Goal: Transaction & Acquisition: Download file/media

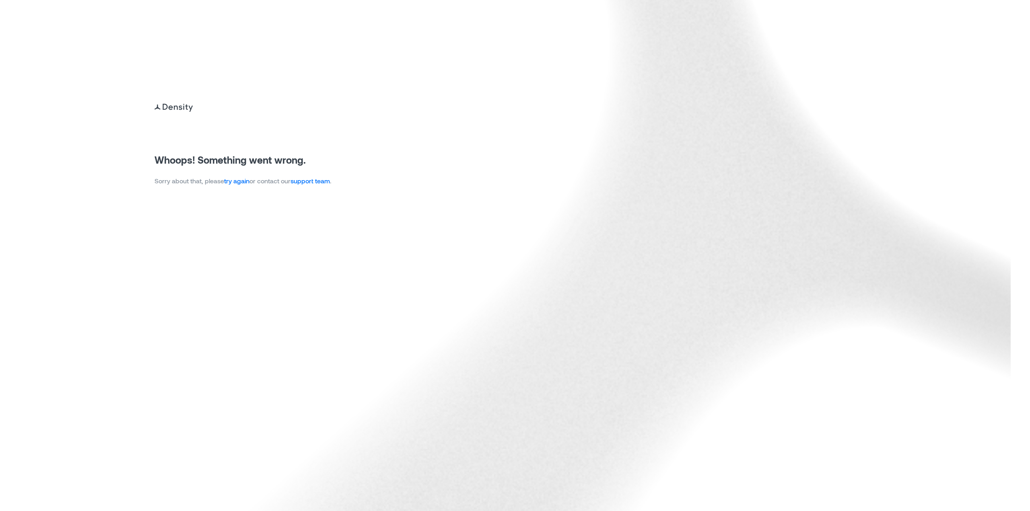
click at [247, 183] on link "try again" at bounding box center [236, 181] width 25 height 8
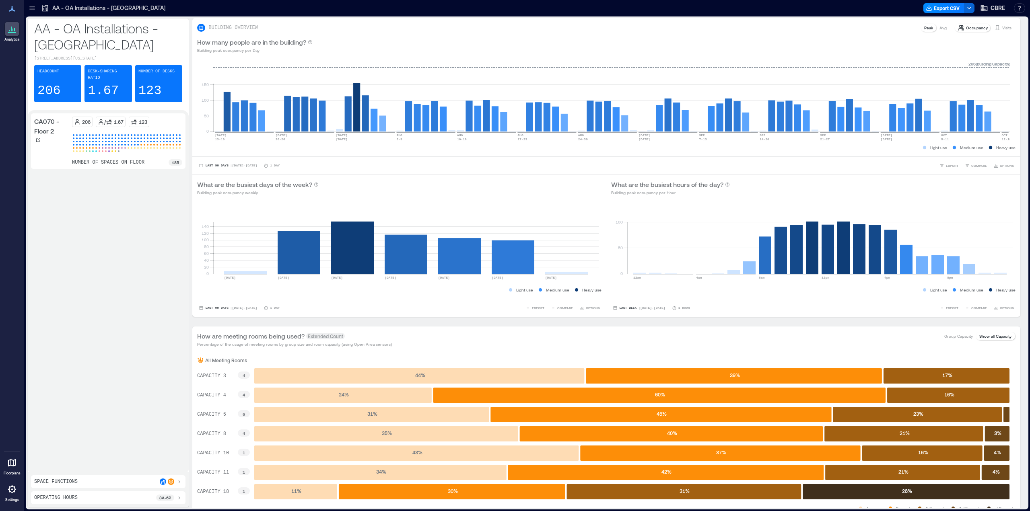
click at [30, 5] on icon at bounding box center [32, 8] width 8 height 8
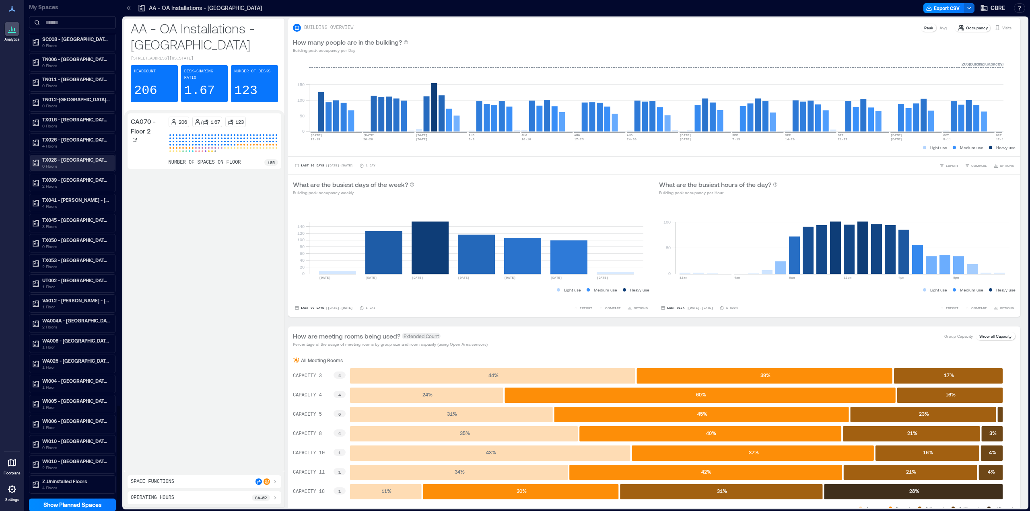
scroll to position [1953, 0]
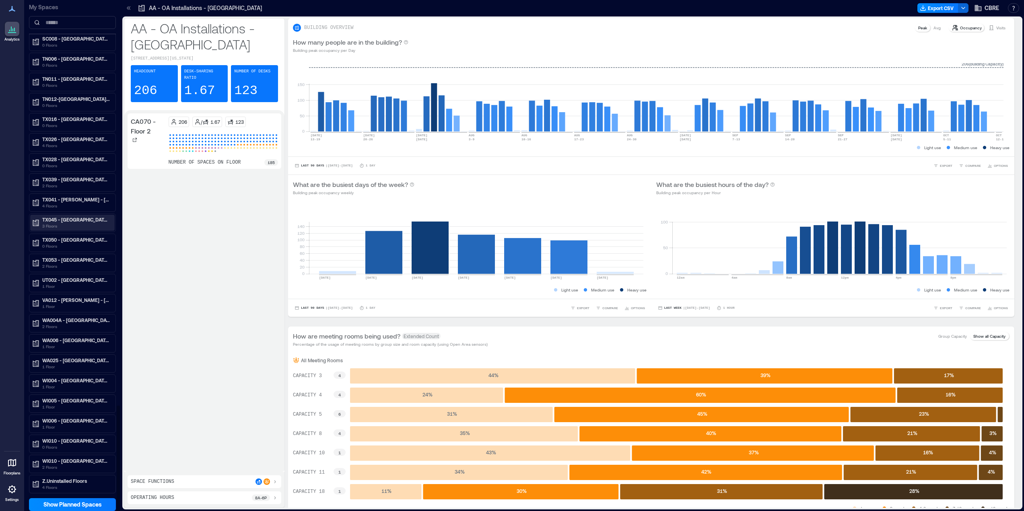
click at [62, 220] on p "TX045 - [GEOGRAPHIC_DATA] - [STREET_ADDRESS]" at bounding box center [76, 219] width 68 height 6
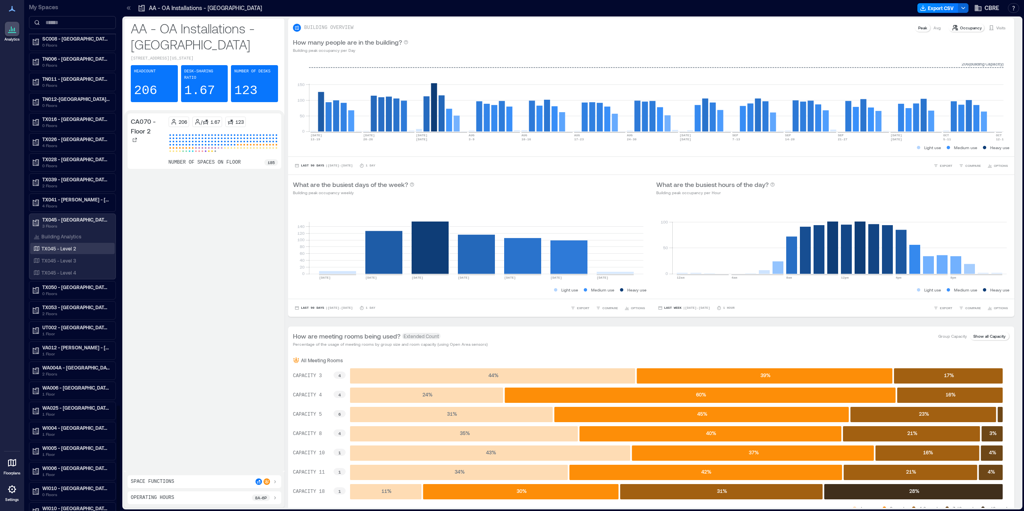
click at [49, 247] on p "TX045 - Level 2" at bounding box center [58, 248] width 35 height 6
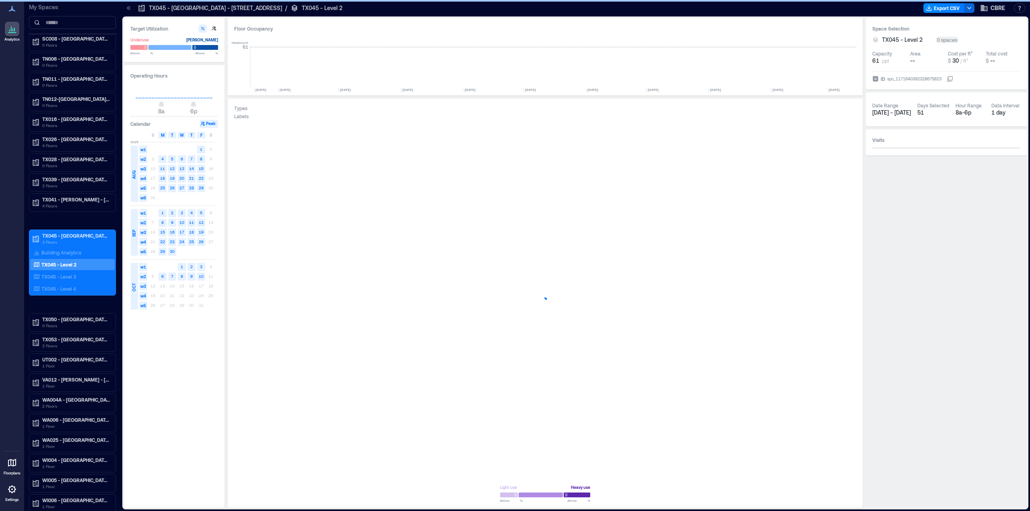
scroll to position [0, 427]
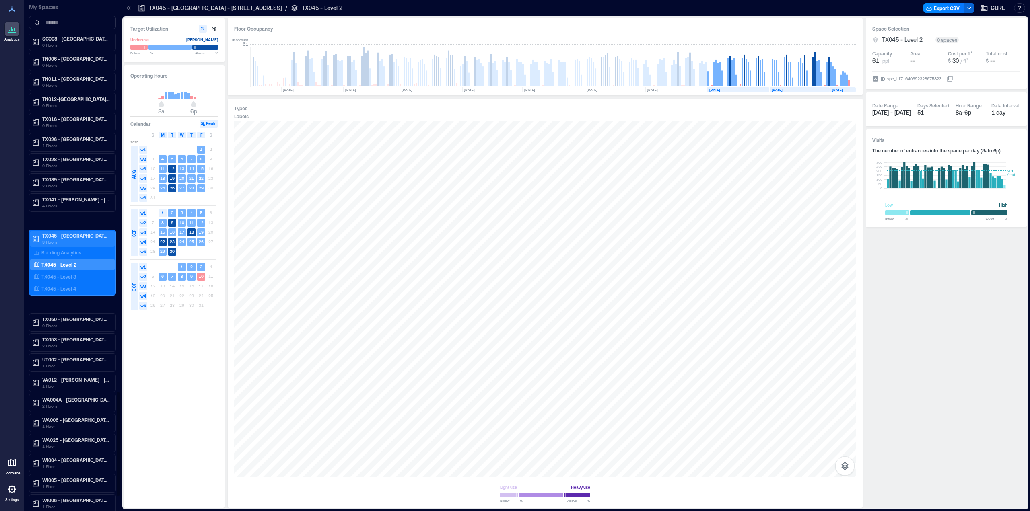
click at [61, 241] on p "3 Floors" at bounding box center [76, 242] width 68 height 6
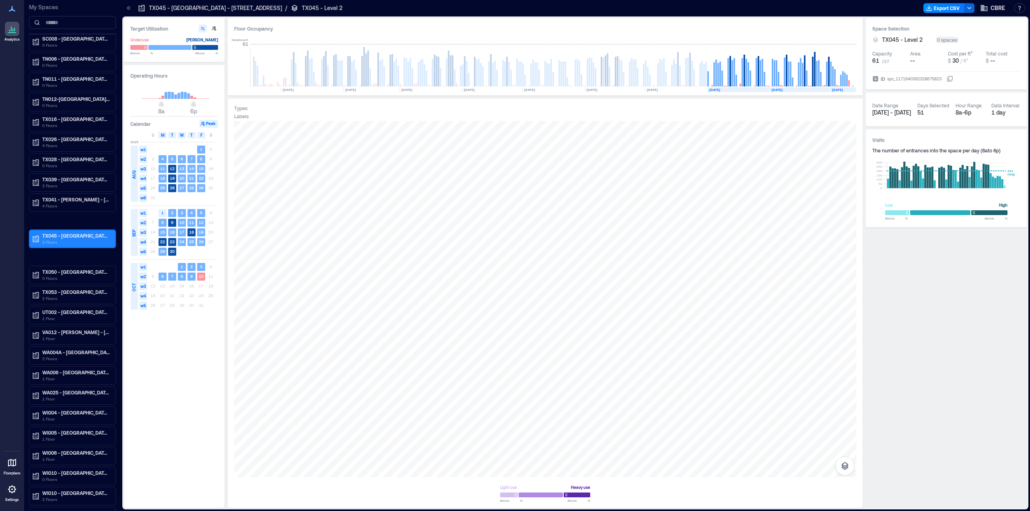
click at [52, 242] on p "3 Floors" at bounding box center [76, 242] width 68 height 6
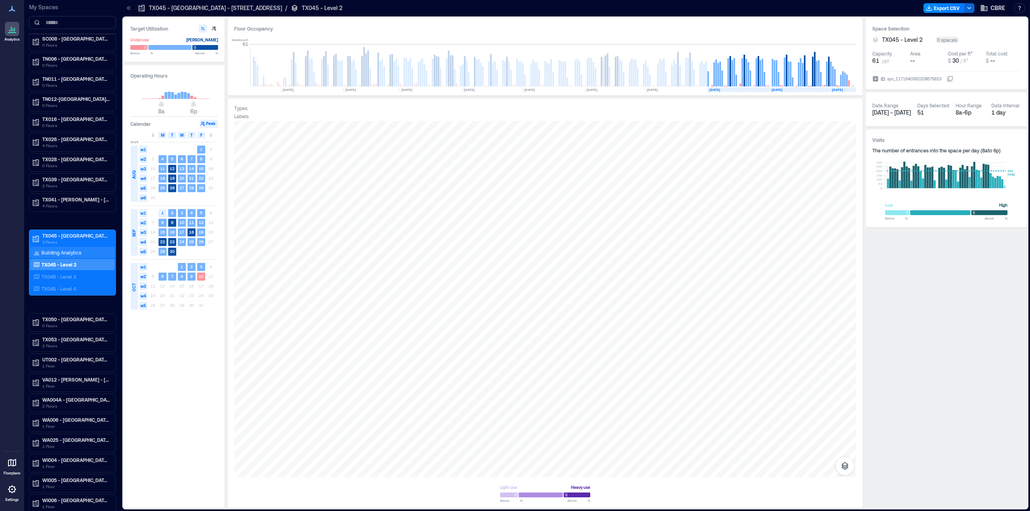
click at [87, 251] on div "Building Analytics" at bounding box center [72, 252] width 84 height 11
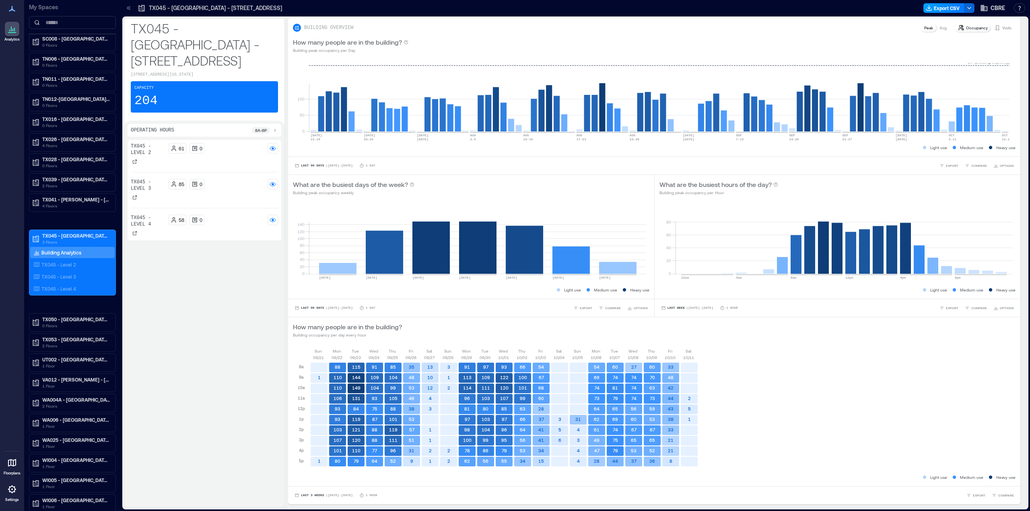
click at [931, 10] on icon "button" at bounding box center [928, 10] width 5 height 2
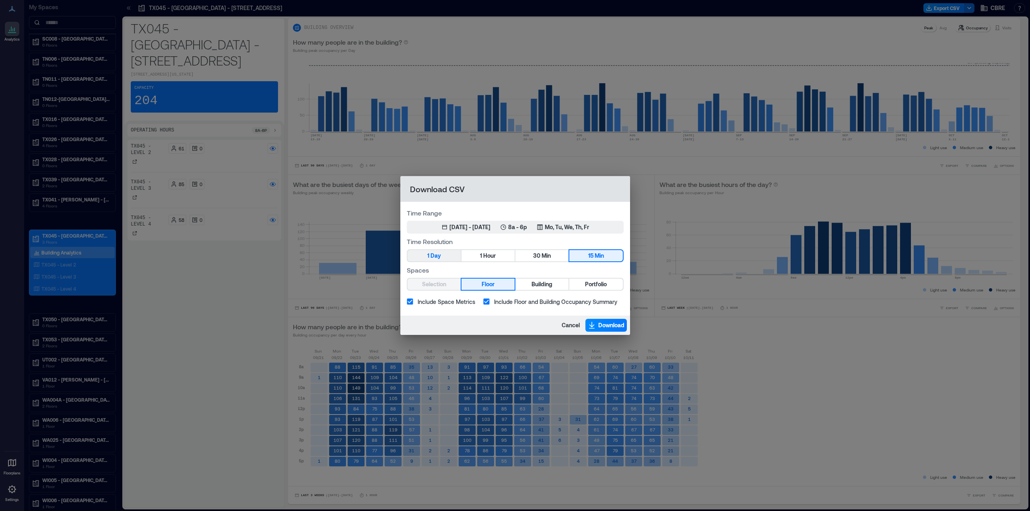
click at [452, 253] on button "1 Day" at bounding box center [433, 255] width 53 height 11
click at [460, 226] on div "[DATE] - [DATE]" at bounding box center [469, 227] width 41 height 8
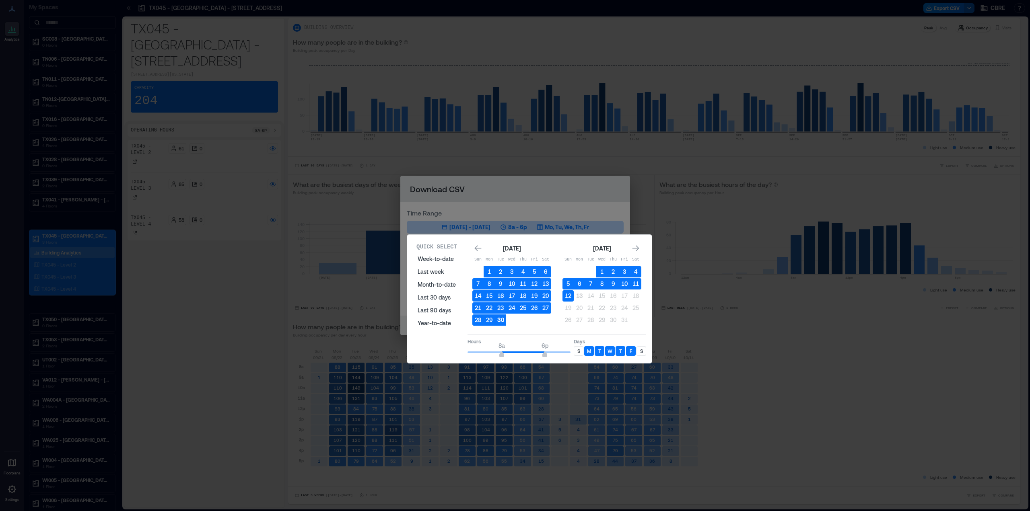
click at [500, 321] on button "30" at bounding box center [500, 320] width 11 height 11
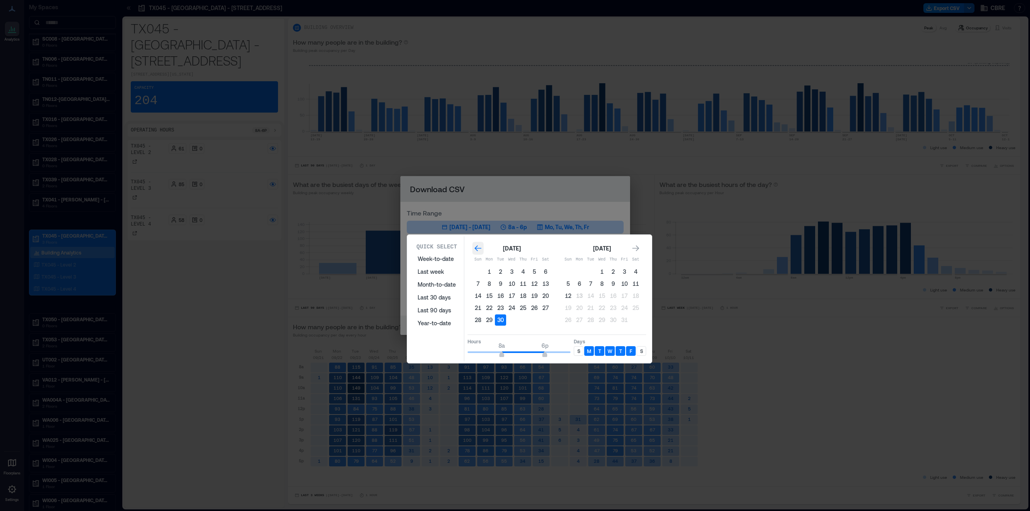
click at [475, 247] on icon "Go to previous month" at bounding box center [477, 248] width 7 height 6
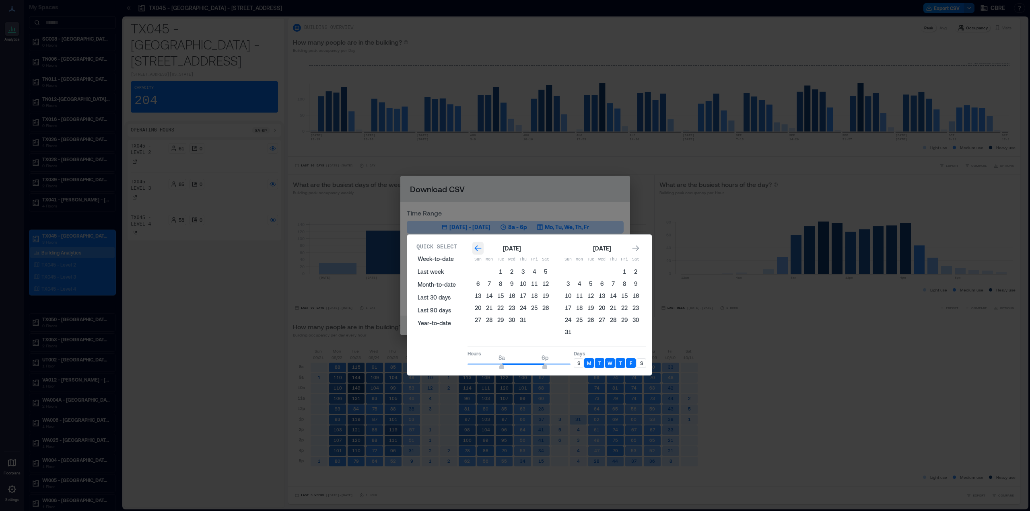
click at [475, 247] on icon "Go to previous month" at bounding box center [477, 248] width 7 height 6
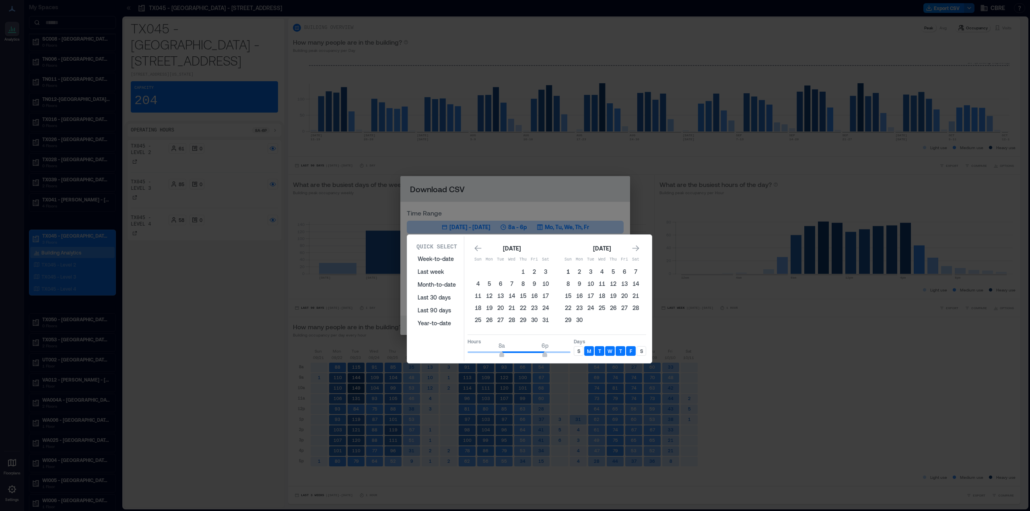
click at [569, 271] on button "1" at bounding box center [567, 271] width 11 height 11
click at [638, 247] on icon "Go to next month" at bounding box center [636, 249] width 8 height 8
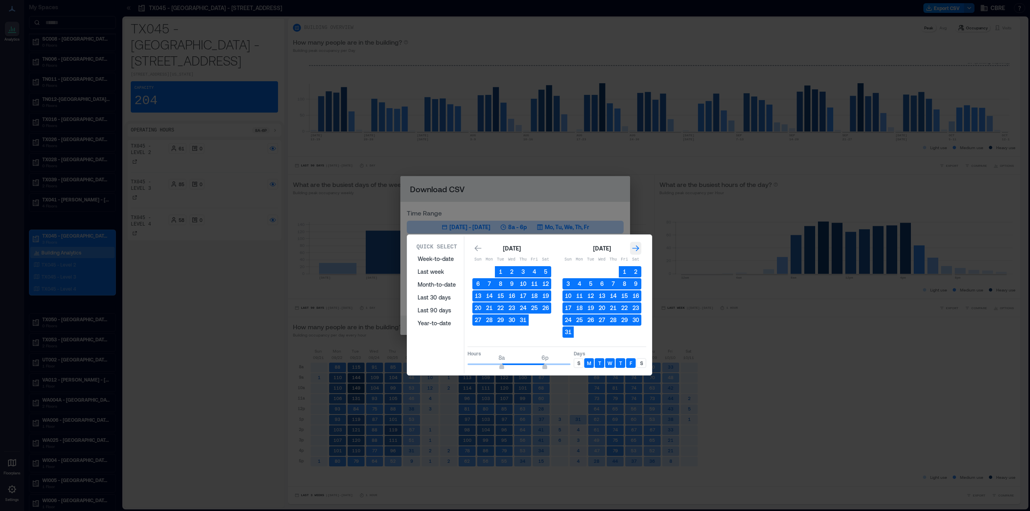
click at [638, 247] on icon "Go to next month" at bounding box center [636, 249] width 8 height 8
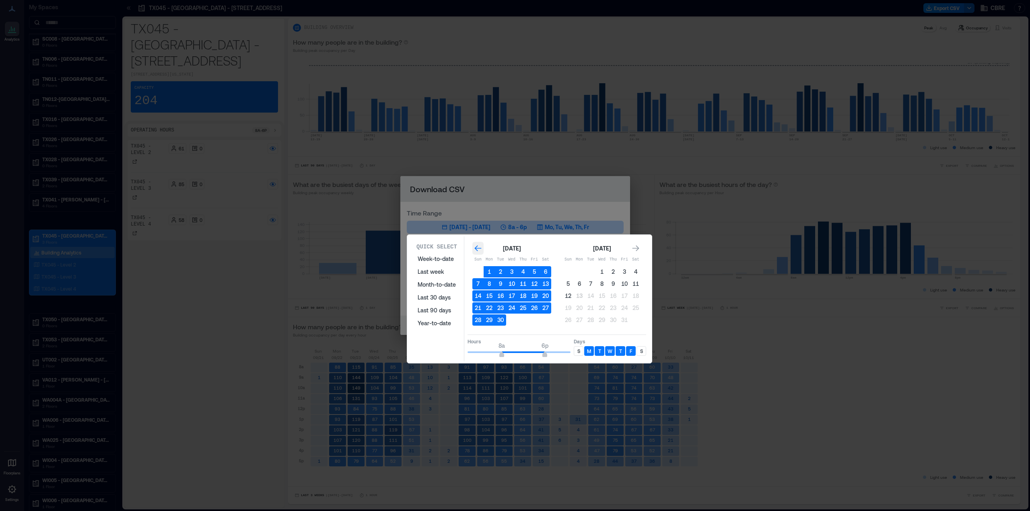
click at [480, 247] on icon "Go to previous month" at bounding box center [478, 249] width 8 height 8
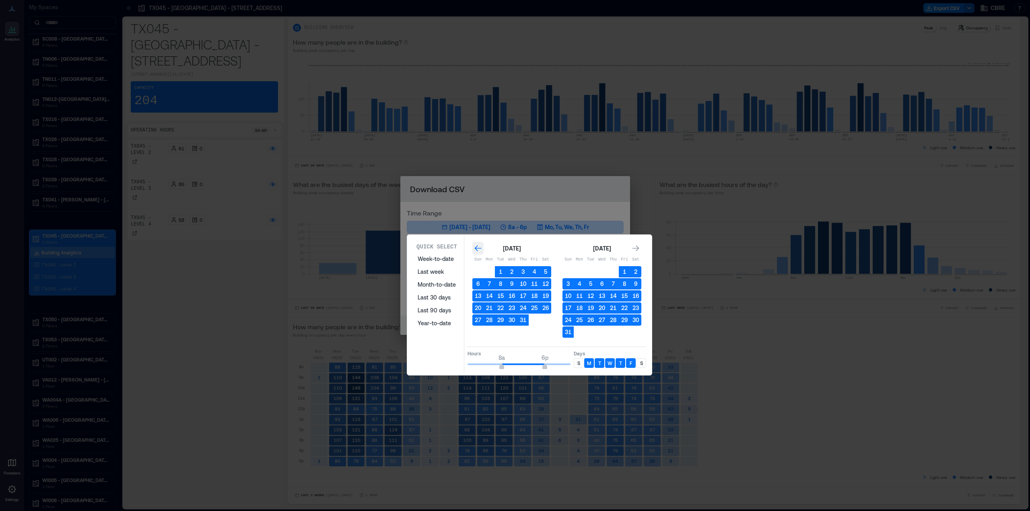
click at [480, 247] on icon "Go to previous month" at bounding box center [478, 249] width 8 height 8
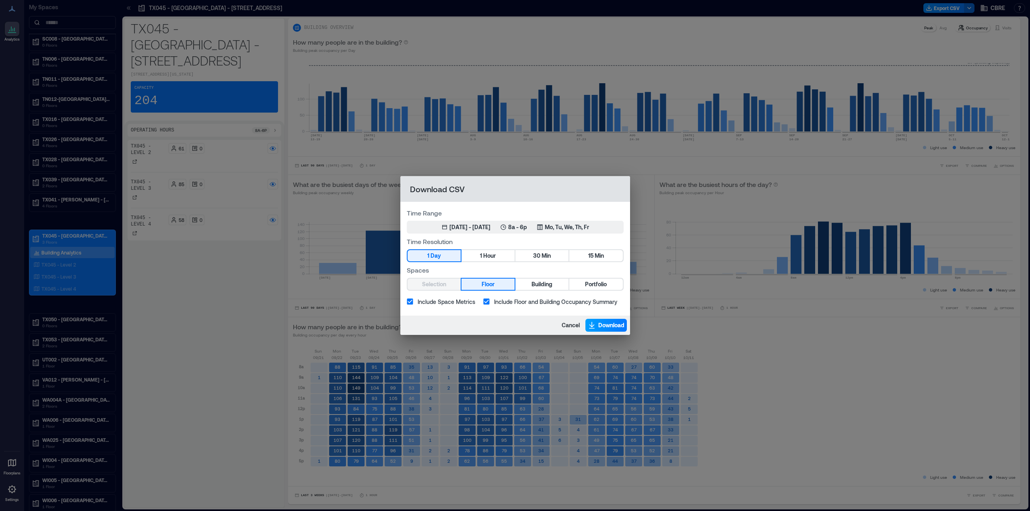
click at [600, 327] on span "Download" at bounding box center [611, 325] width 26 height 8
